Goal: Browse casually

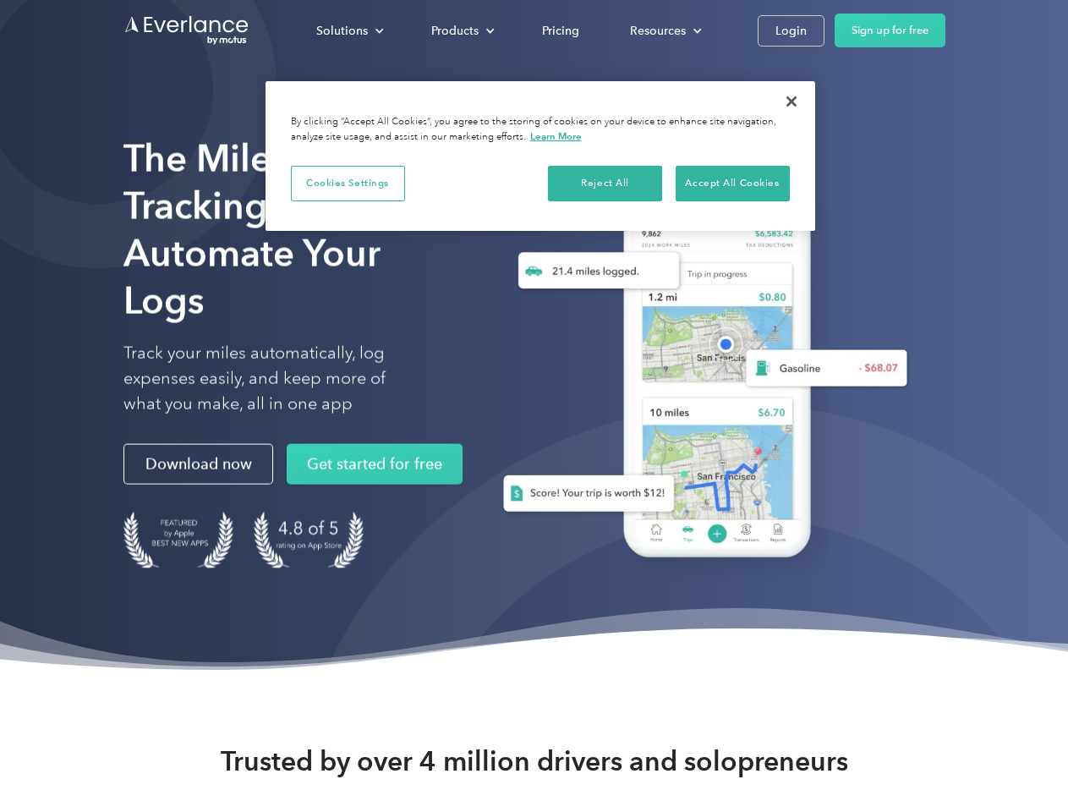
click at [349, 30] on div "Solutions" at bounding box center [342, 30] width 52 height 21
click at [461, 30] on div "Products" at bounding box center [454, 30] width 47 height 21
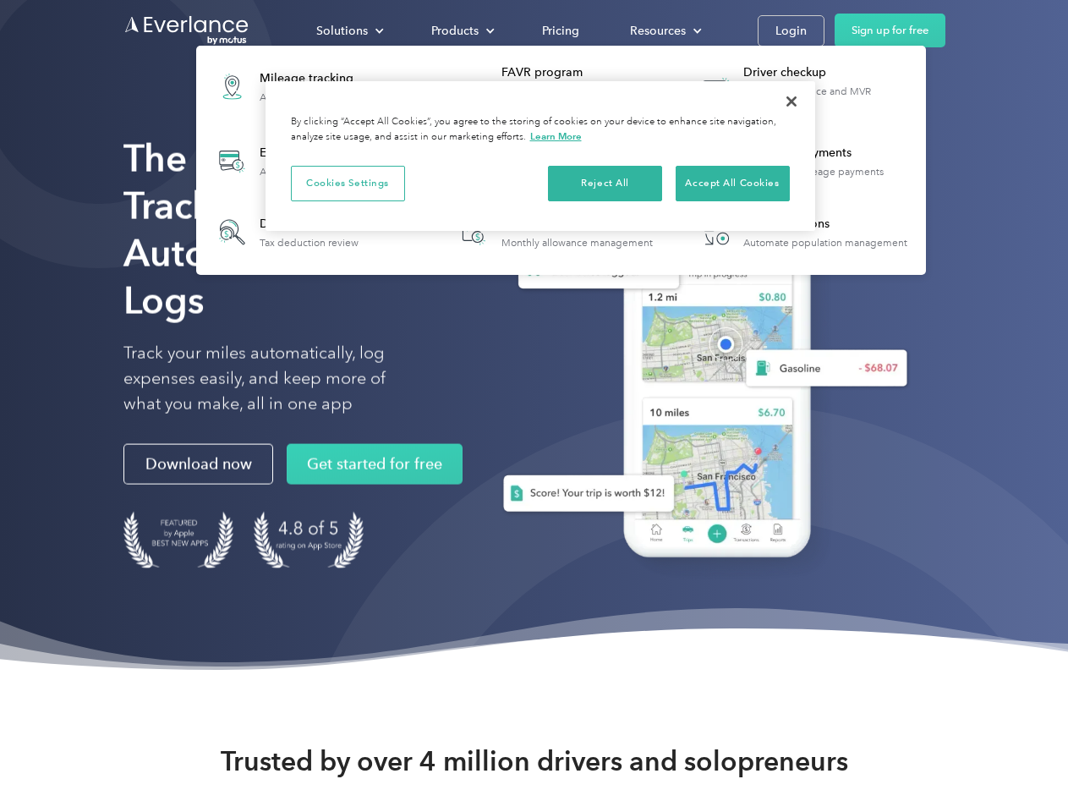
click at [664, 30] on div "Resources" at bounding box center [658, 30] width 56 height 21
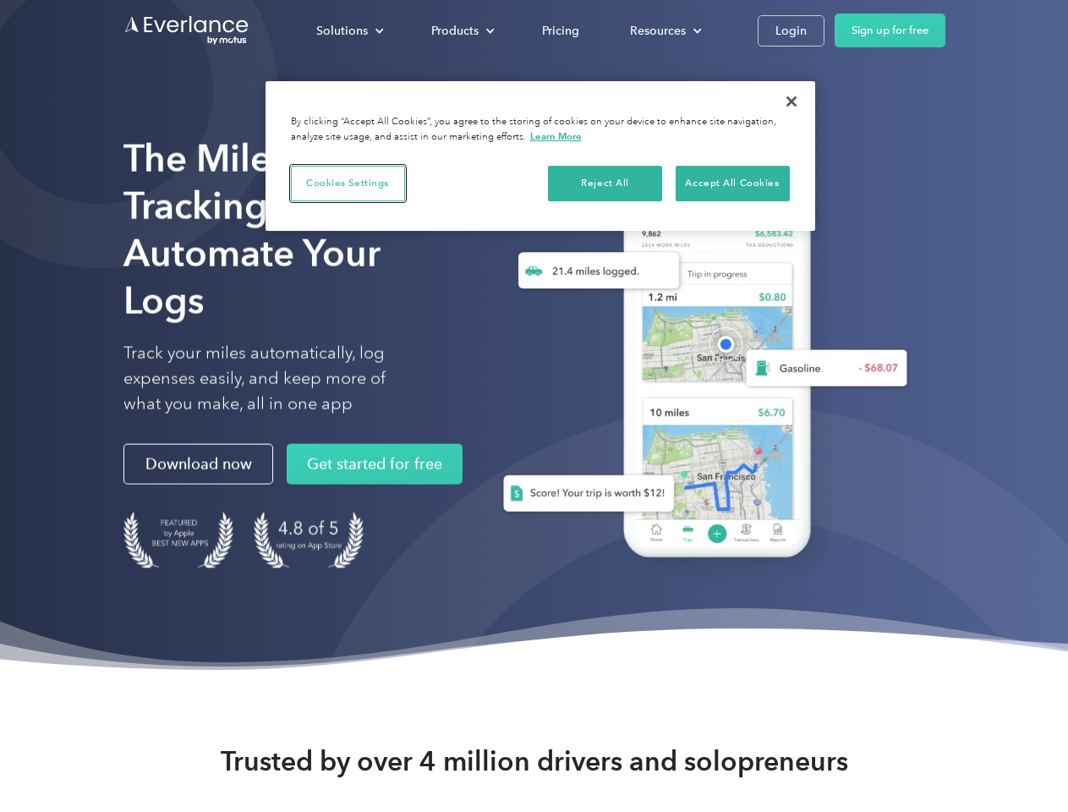
click at [348, 183] on button "Cookies Settings" at bounding box center [348, 184] width 114 height 36
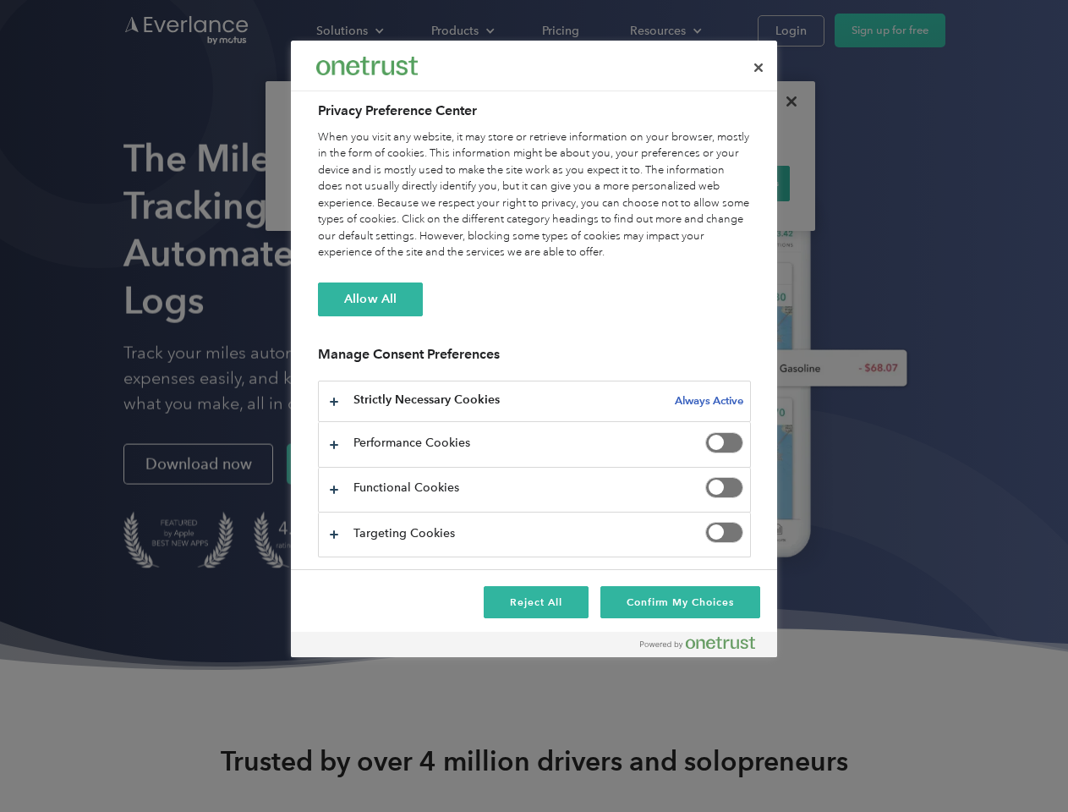
click at [606, 183] on div "When you visit any website, it may store or retrieve information on your browse…" at bounding box center [534, 195] width 433 height 132
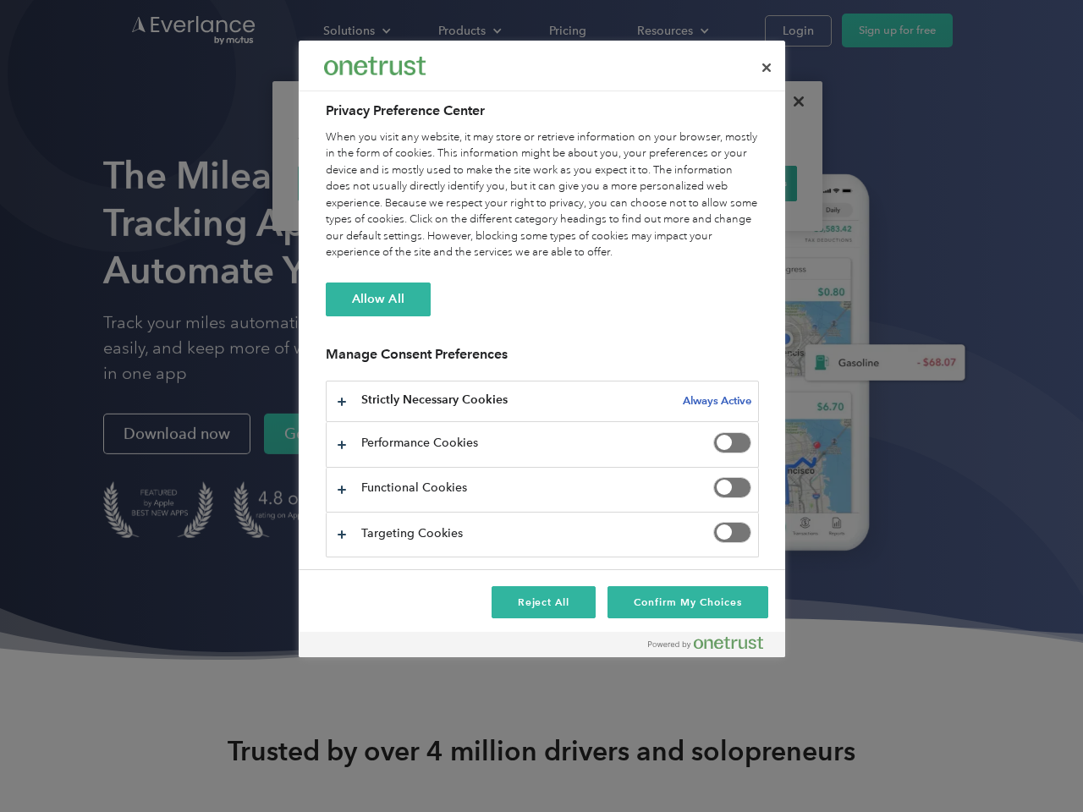
click at [733, 183] on div "When you visit any website, it may store or retrieve information on your browse…" at bounding box center [542, 195] width 433 height 132
click at [792, 102] on div at bounding box center [541, 406] width 1083 height 812
